Goal: Task Accomplishment & Management: Use online tool/utility

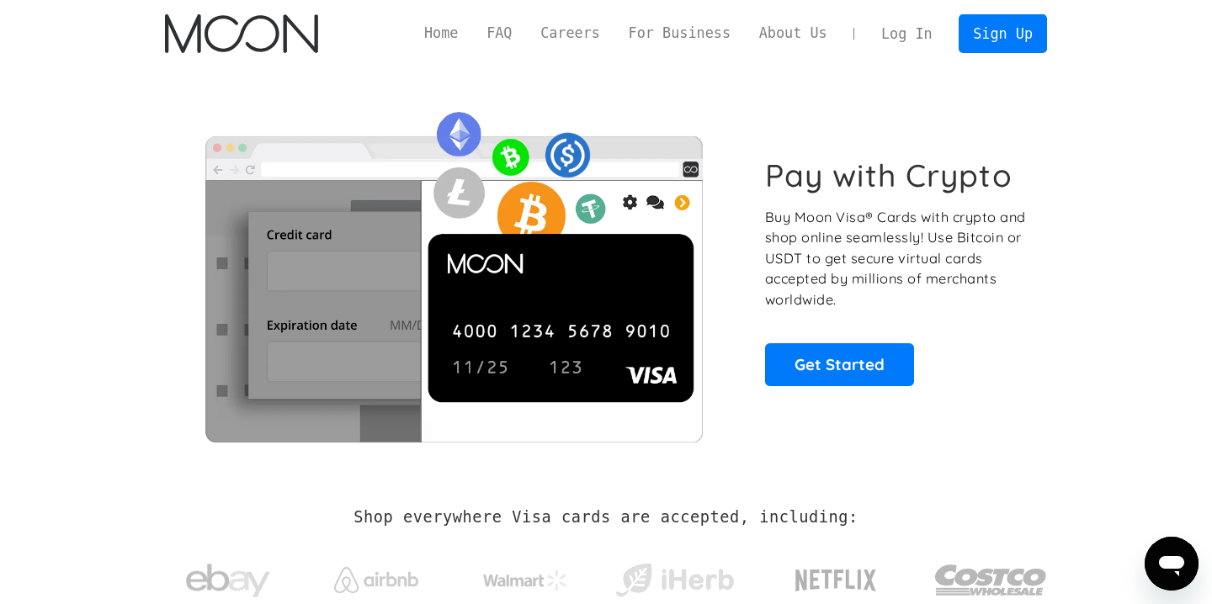
click at [917, 31] on link "Log In" at bounding box center [906, 33] width 79 height 37
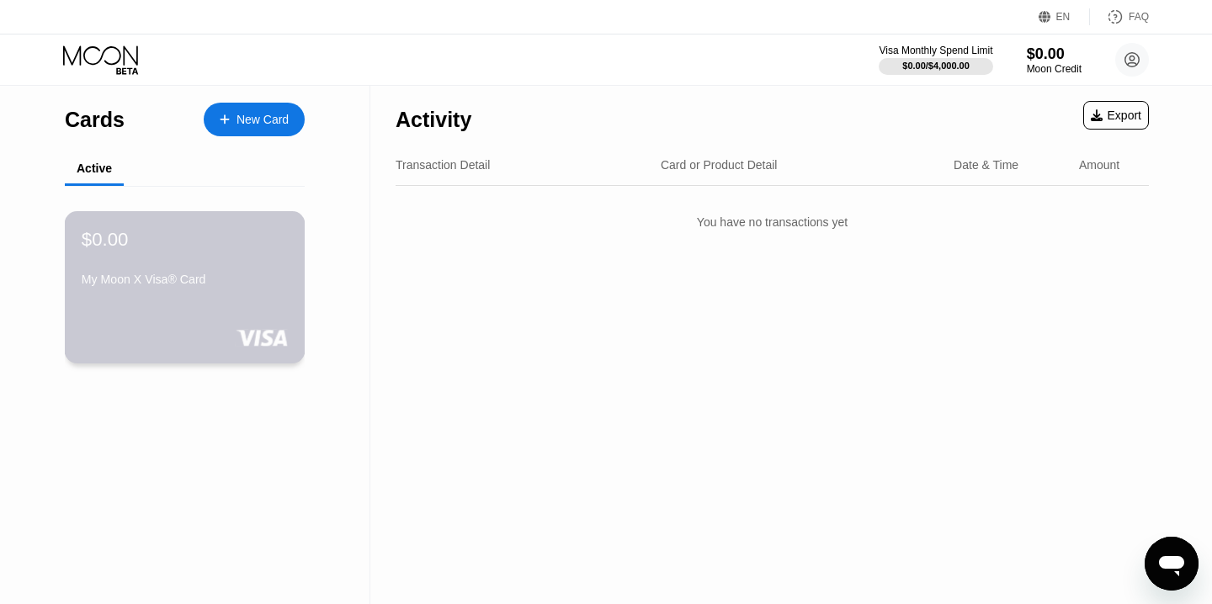
click at [187, 306] on div "$0.00 My Moon X Visa® Card" at bounding box center [185, 287] width 241 height 152
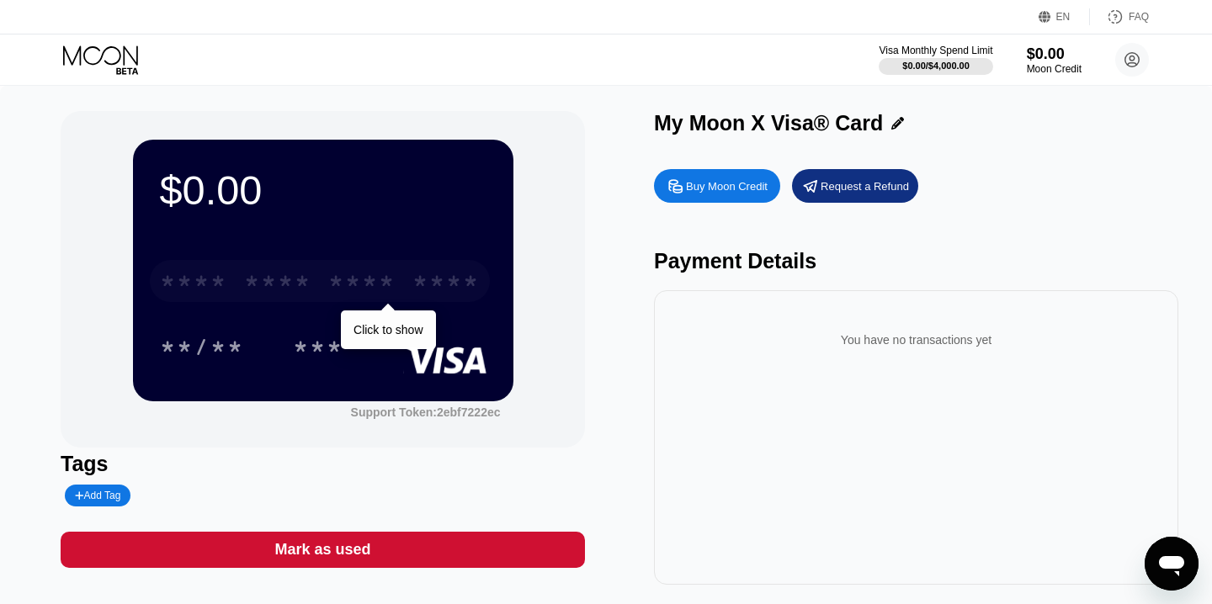
click at [368, 282] on div "* * * *" at bounding box center [361, 283] width 67 height 27
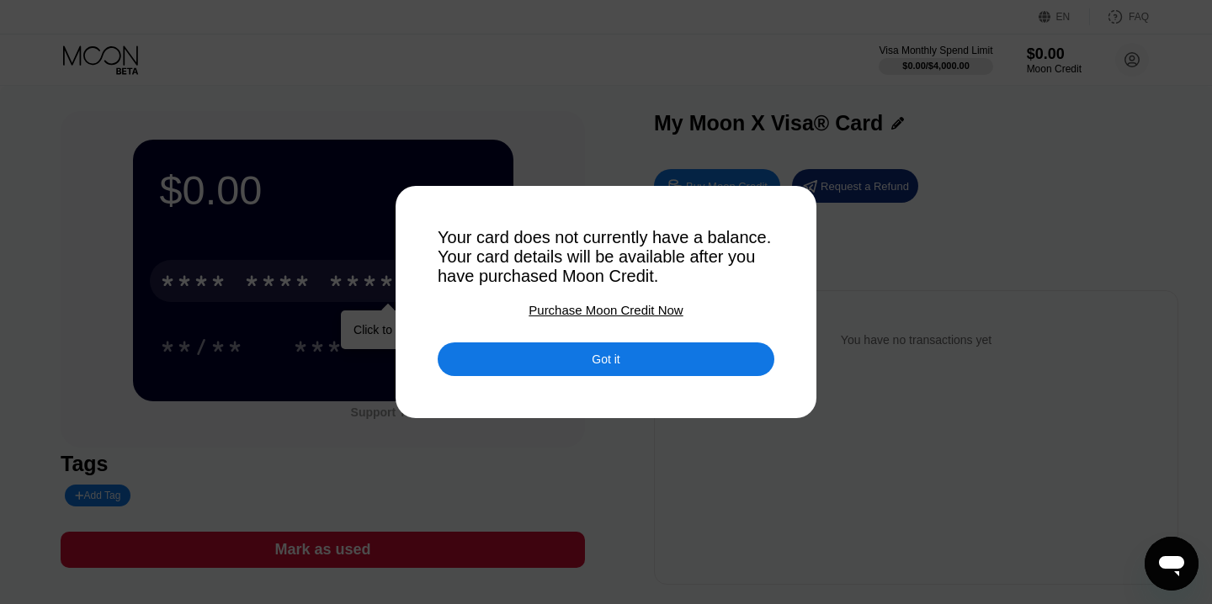
click at [670, 369] on div "Got it" at bounding box center [606, 360] width 337 height 34
